Goal: Task Accomplishment & Management: Use online tool/utility

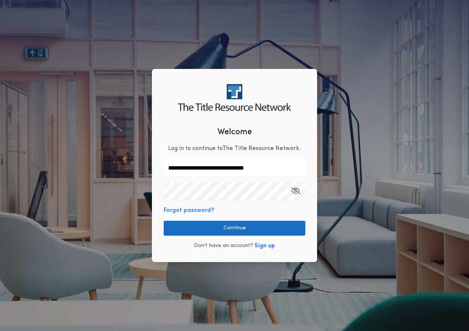
click at [214, 224] on button "Continue" at bounding box center [235, 228] width 142 height 15
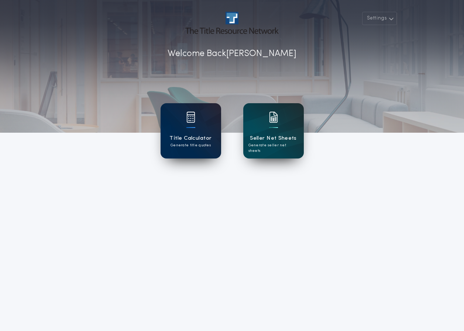
click at [188, 122] on img at bounding box center [190, 117] width 9 height 11
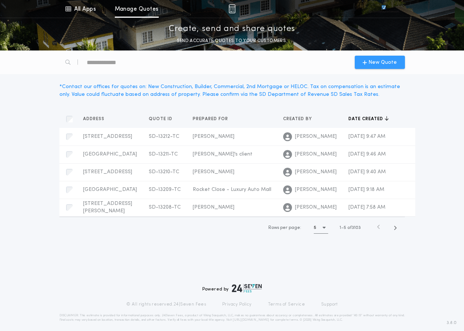
click at [369, 64] on span "New Quote" at bounding box center [382, 63] width 28 height 8
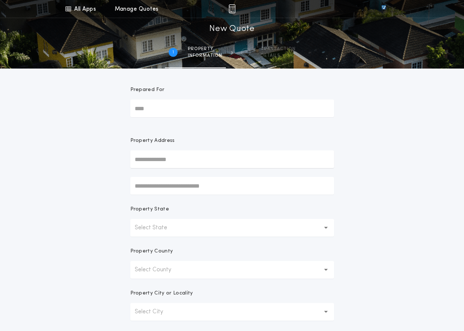
click at [148, 229] on p "Select State" at bounding box center [157, 227] width 44 height 9
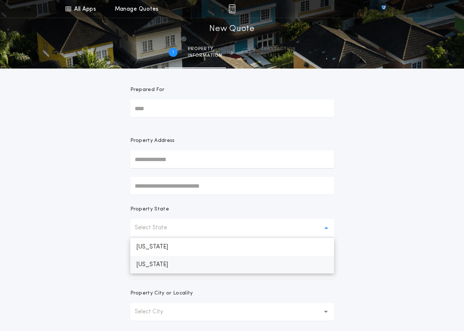
click at [161, 267] on p "[US_STATE]" at bounding box center [232, 265] width 204 height 18
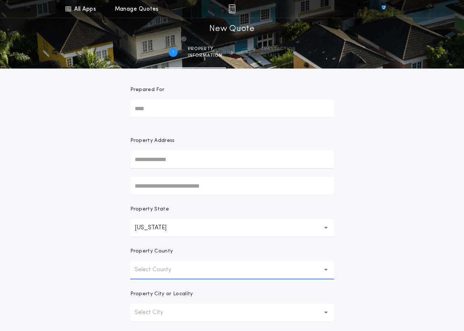
click at [162, 267] on p "Select County" at bounding box center [159, 270] width 48 height 9
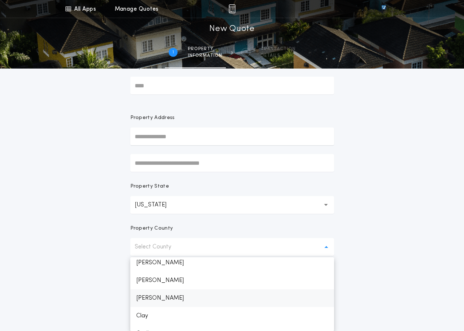
scroll to position [176, 0]
click at [141, 307] on p "Clay" at bounding box center [232, 303] width 204 height 18
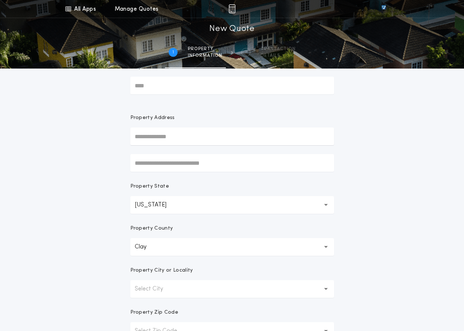
click at [162, 290] on p "Select City" at bounding box center [155, 289] width 40 height 9
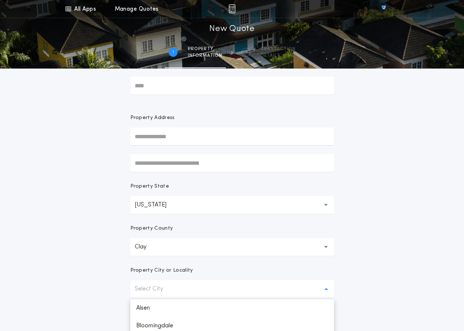
scroll to position [65, 0]
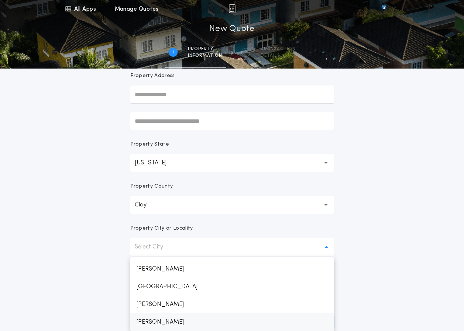
click at [164, 323] on p "[PERSON_NAME]" at bounding box center [232, 322] width 204 height 18
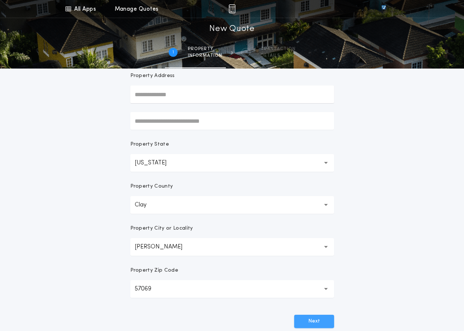
click at [323, 320] on button "Next" at bounding box center [314, 321] width 40 height 13
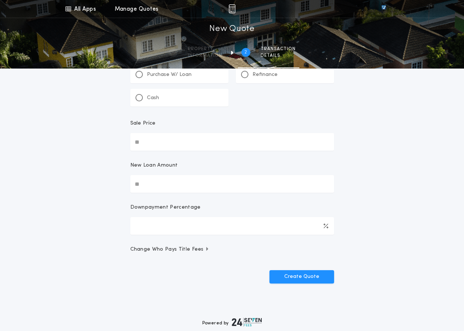
scroll to position [0, 0]
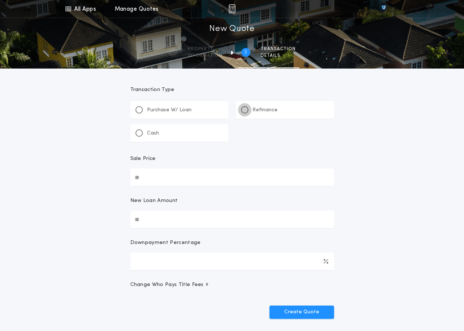
click at [246, 109] on div at bounding box center [244, 109] width 7 height 7
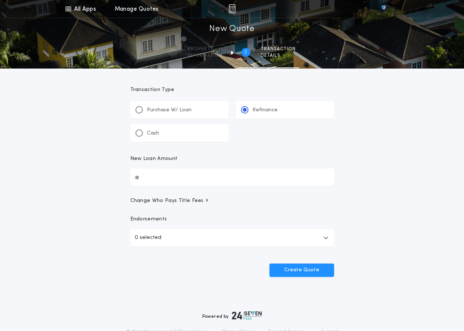
click at [152, 180] on input "New Loan Amount" at bounding box center [232, 178] width 204 height 18
type input "*******"
click at [298, 268] on button "Create Quote" at bounding box center [301, 270] width 65 height 13
